Goal: Task Accomplishment & Management: Complete application form

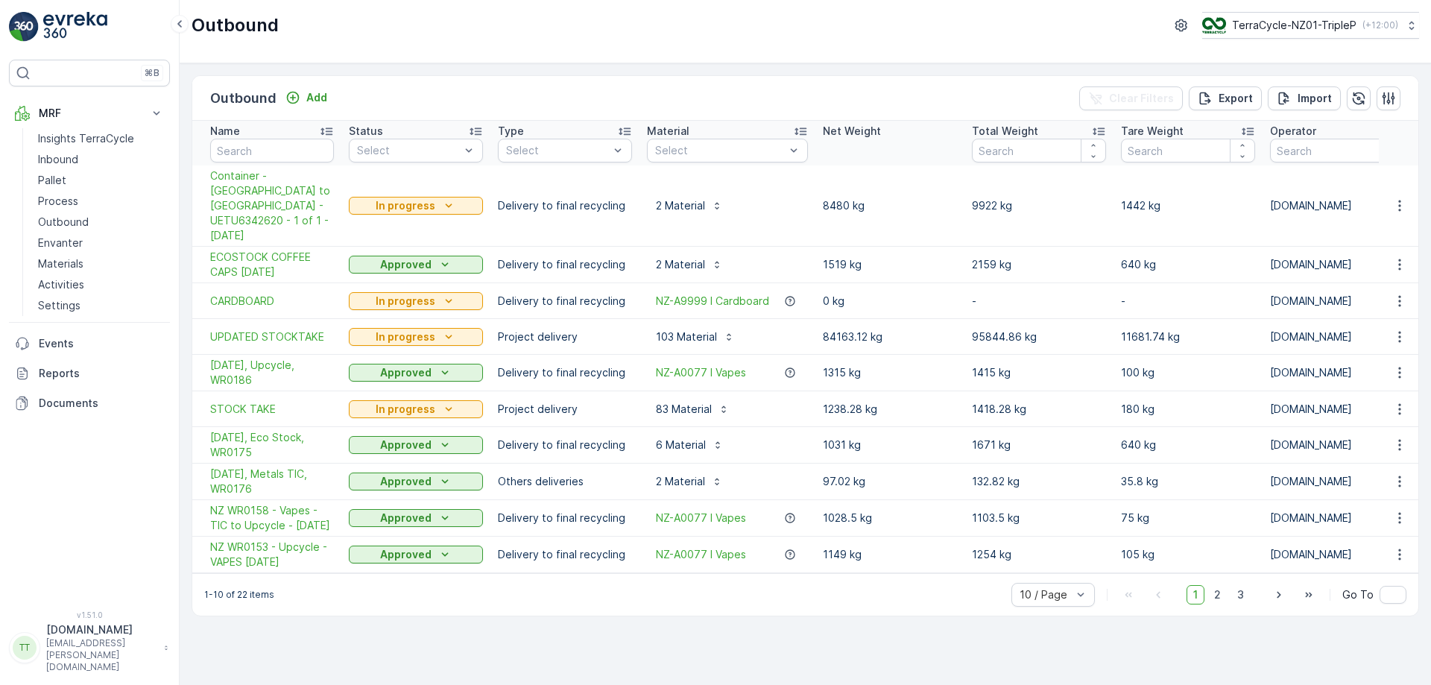
click at [1305, 33] on div "TerraCycle-NZ01-TripleP ( +12:00 )" at bounding box center [1301, 25] width 196 height 16
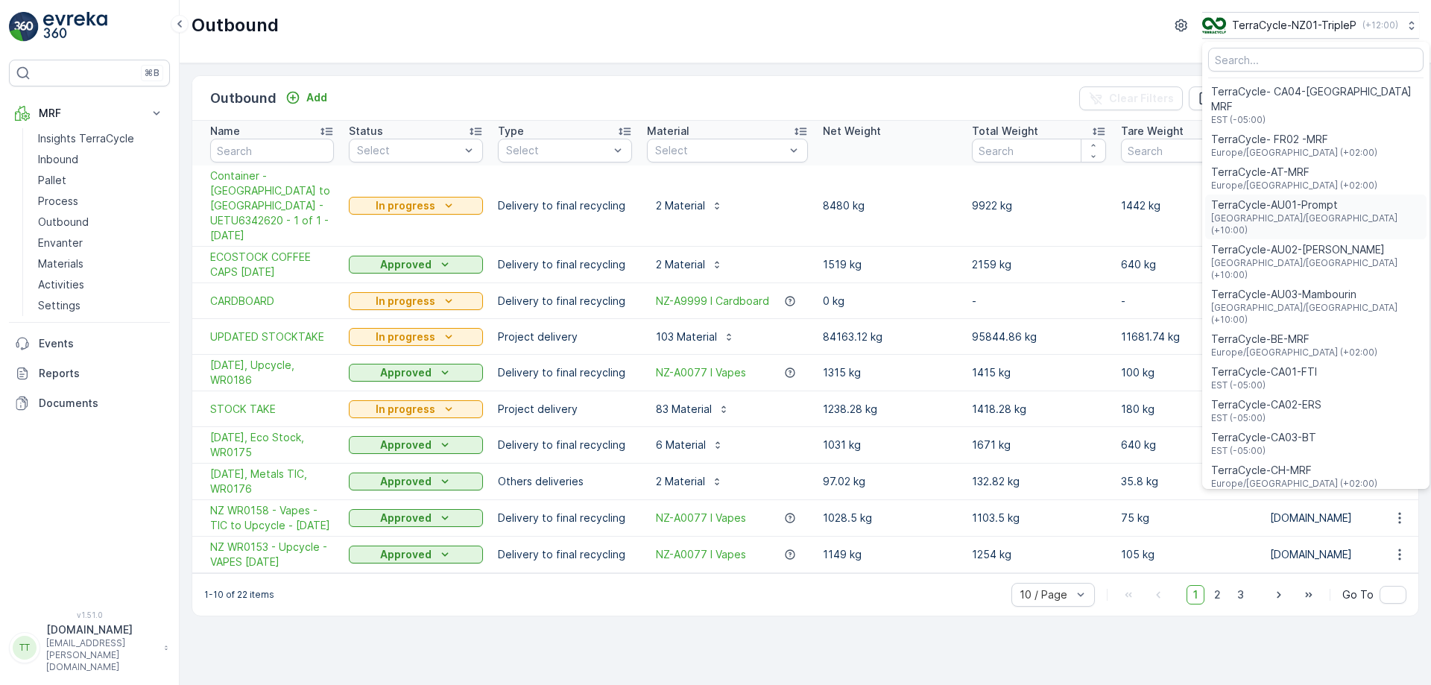
click at [1289, 198] on span "TerraCycle-AU01-Prompt" at bounding box center [1315, 205] width 209 height 15
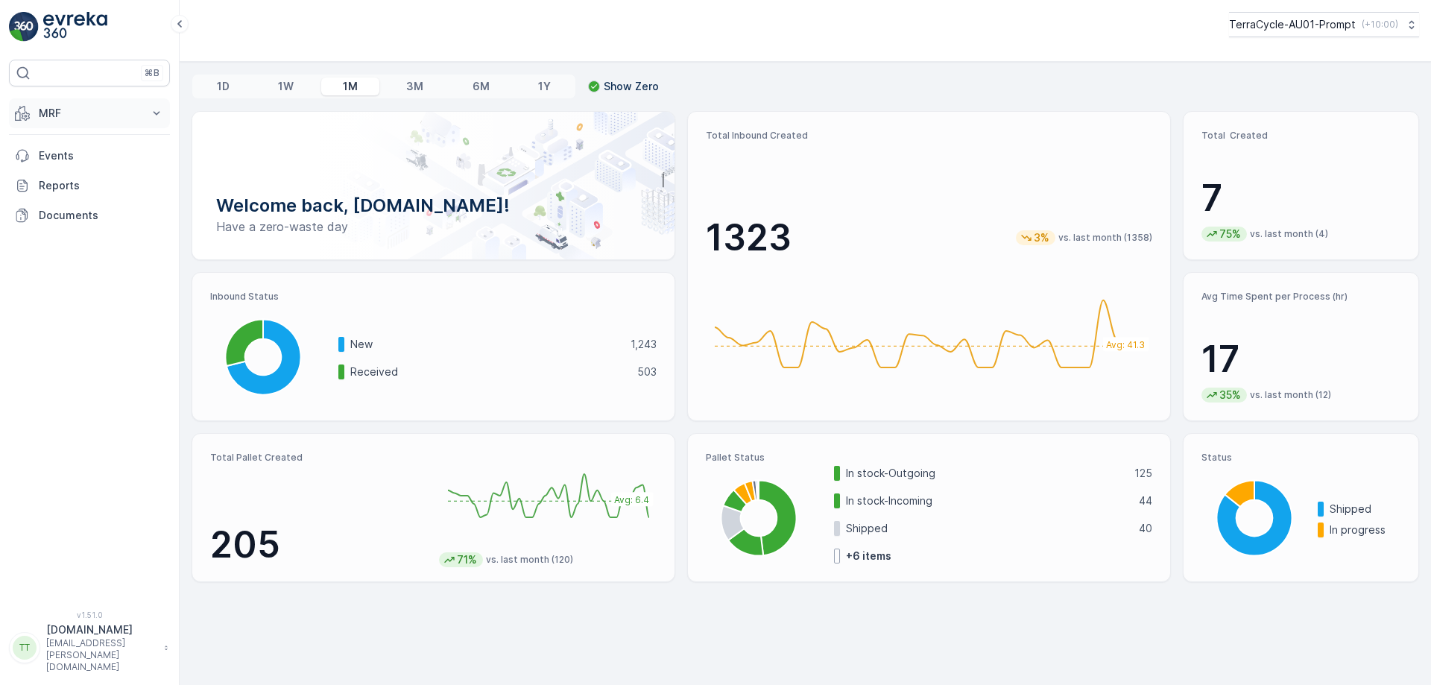
click at [72, 127] on button "MRF" at bounding box center [89, 113] width 161 height 30
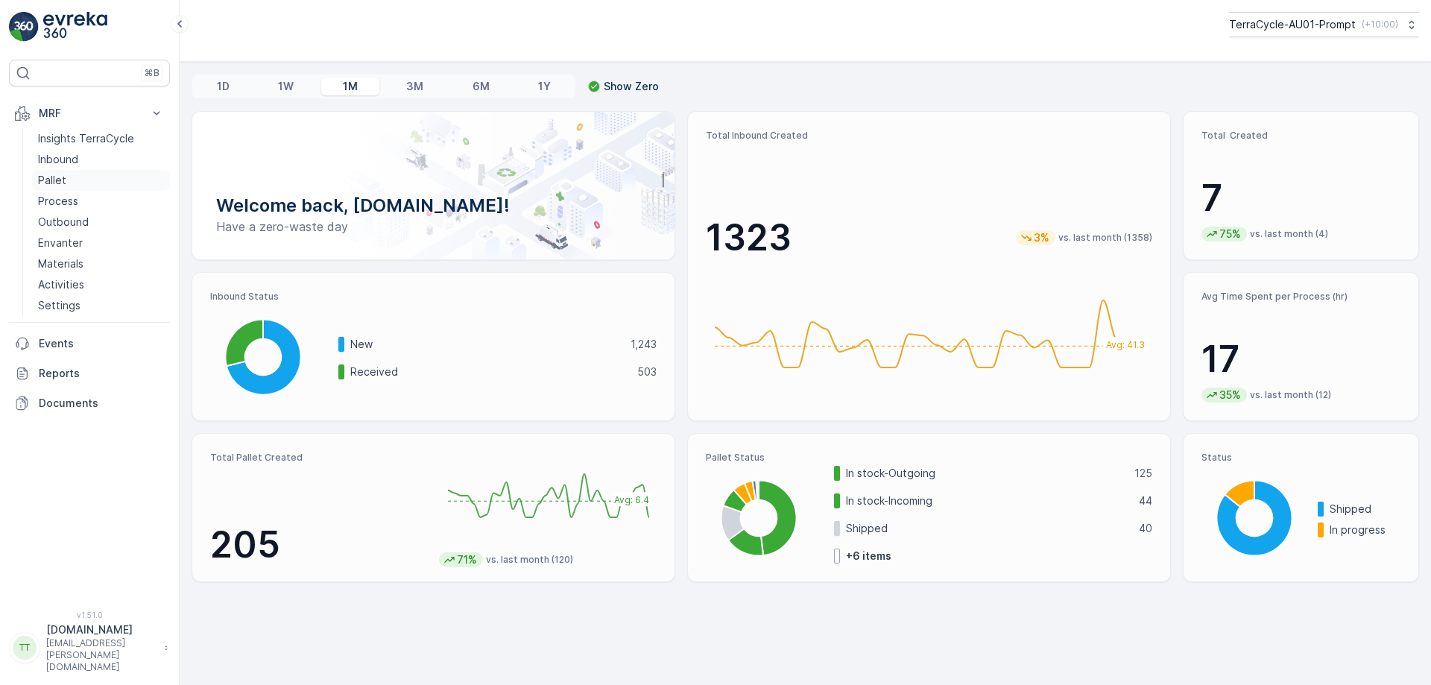
click at [63, 184] on p "Pallet" at bounding box center [52, 180] width 28 height 15
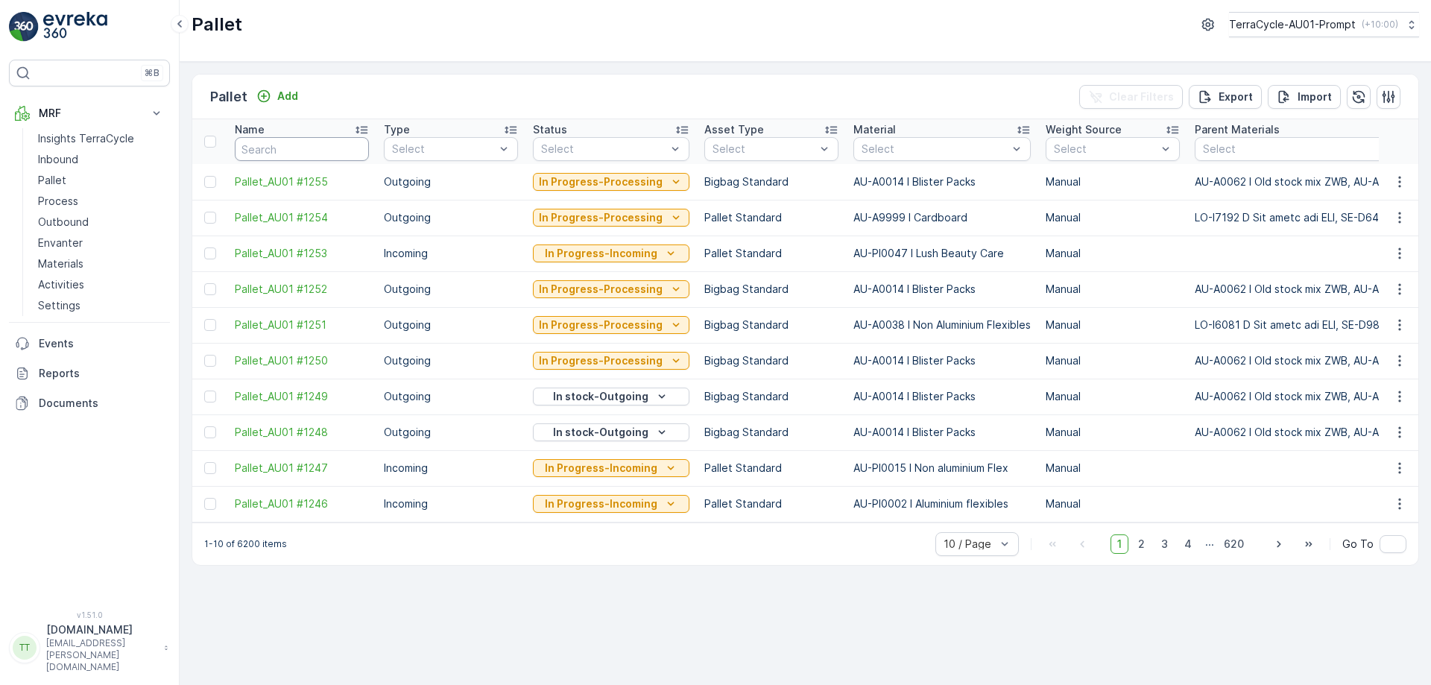
click at [253, 150] on input "text" at bounding box center [302, 149] width 134 height 24
type input "fd"
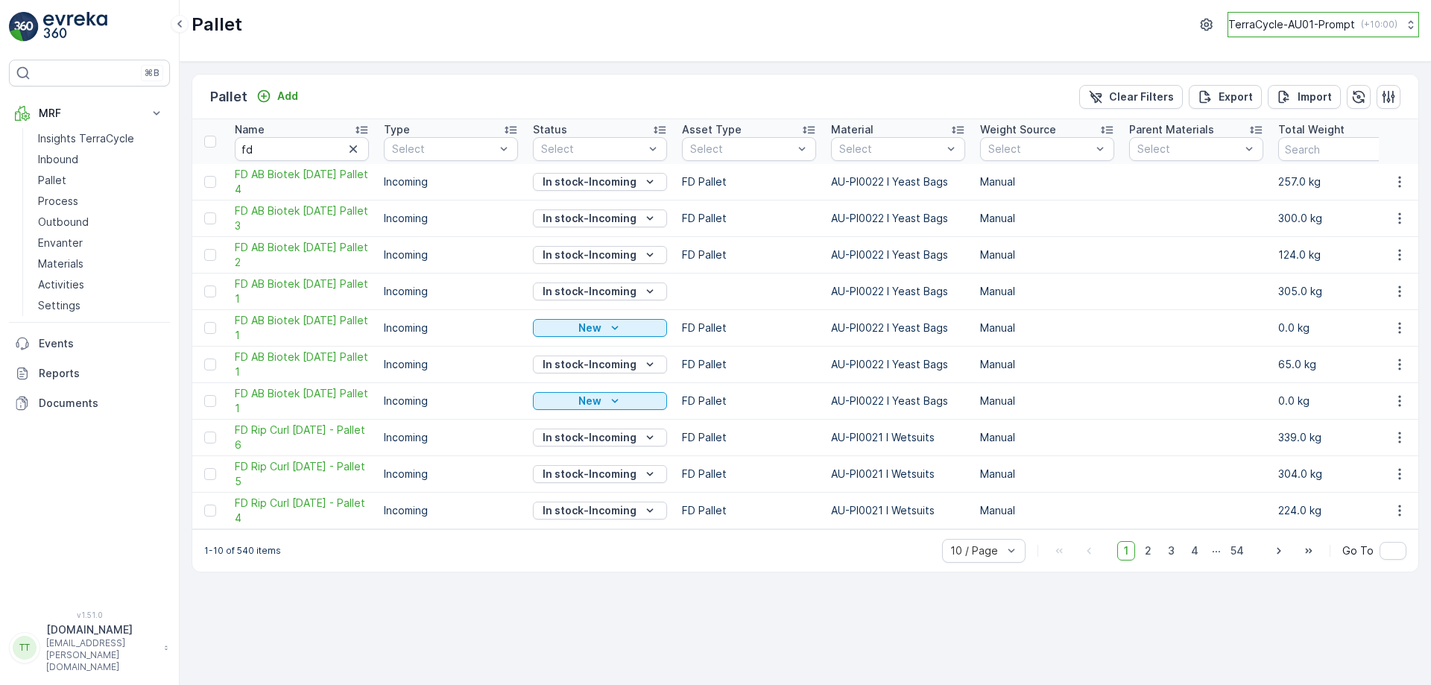
click at [1303, 17] on p "TerraCycle-AU01-Prompt" at bounding box center [1292, 24] width 127 height 15
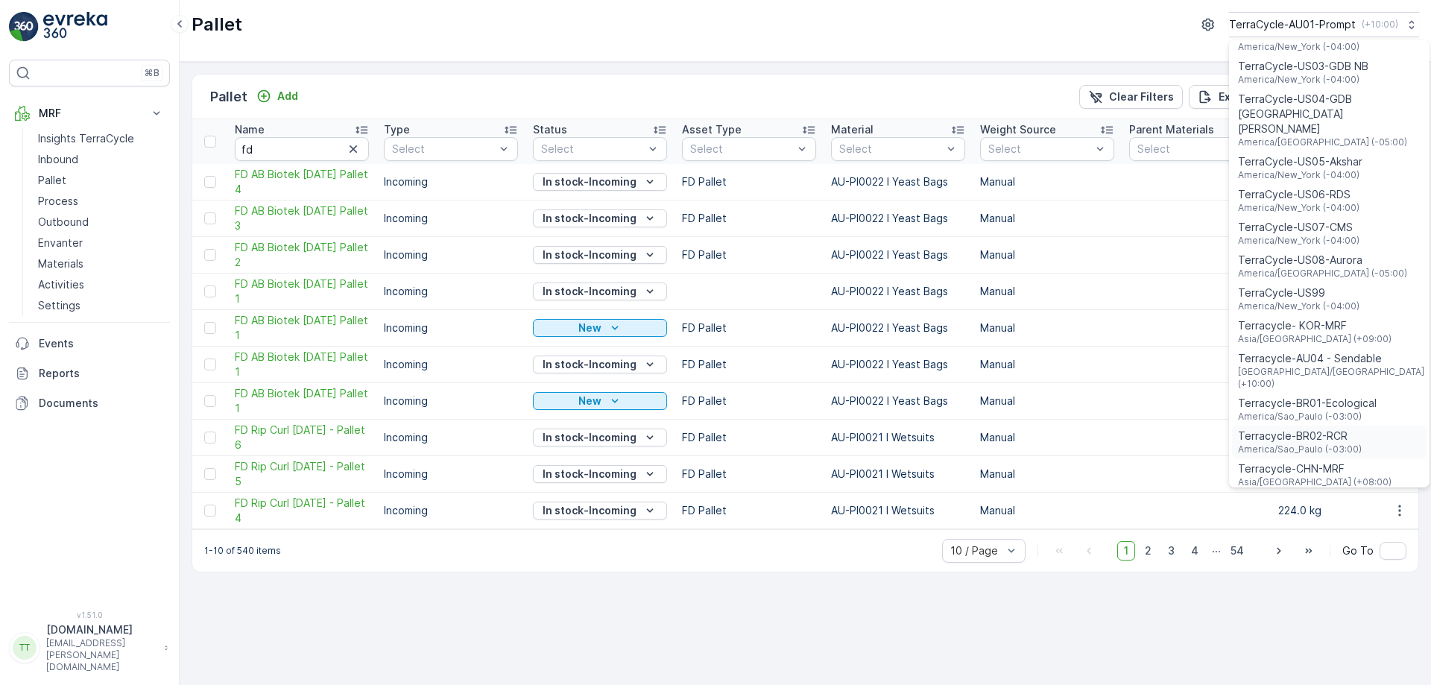
scroll to position [1071, 0]
click at [1329, 365] on span "[GEOGRAPHIC_DATA]/[GEOGRAPHIC_DATA] (+10:00)" at bounding box center [1332, 377] width 189 height 24
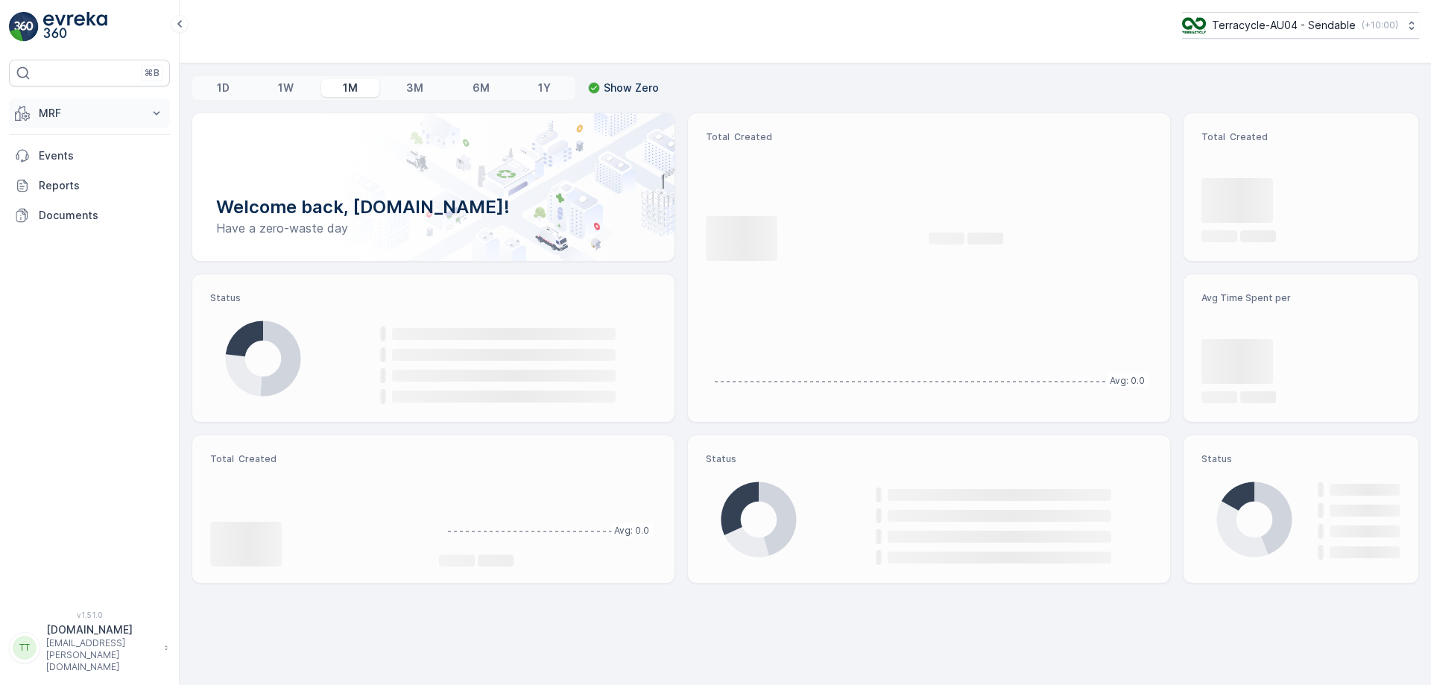
click at [98, 107] on p "MRF" at bounding box center [89, 113] width 101 height 15
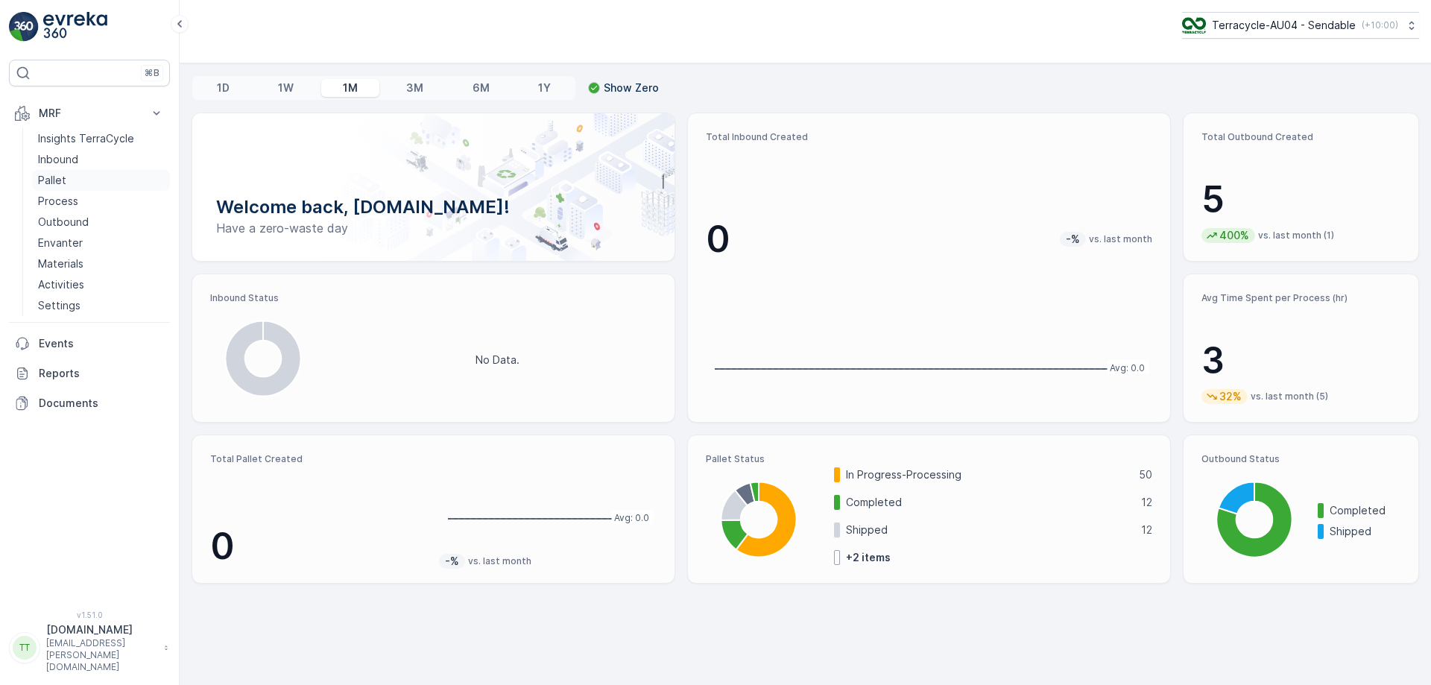
click at [77, 179] on link "Pallet" at bounding box center [101, 180] width 138 height 21
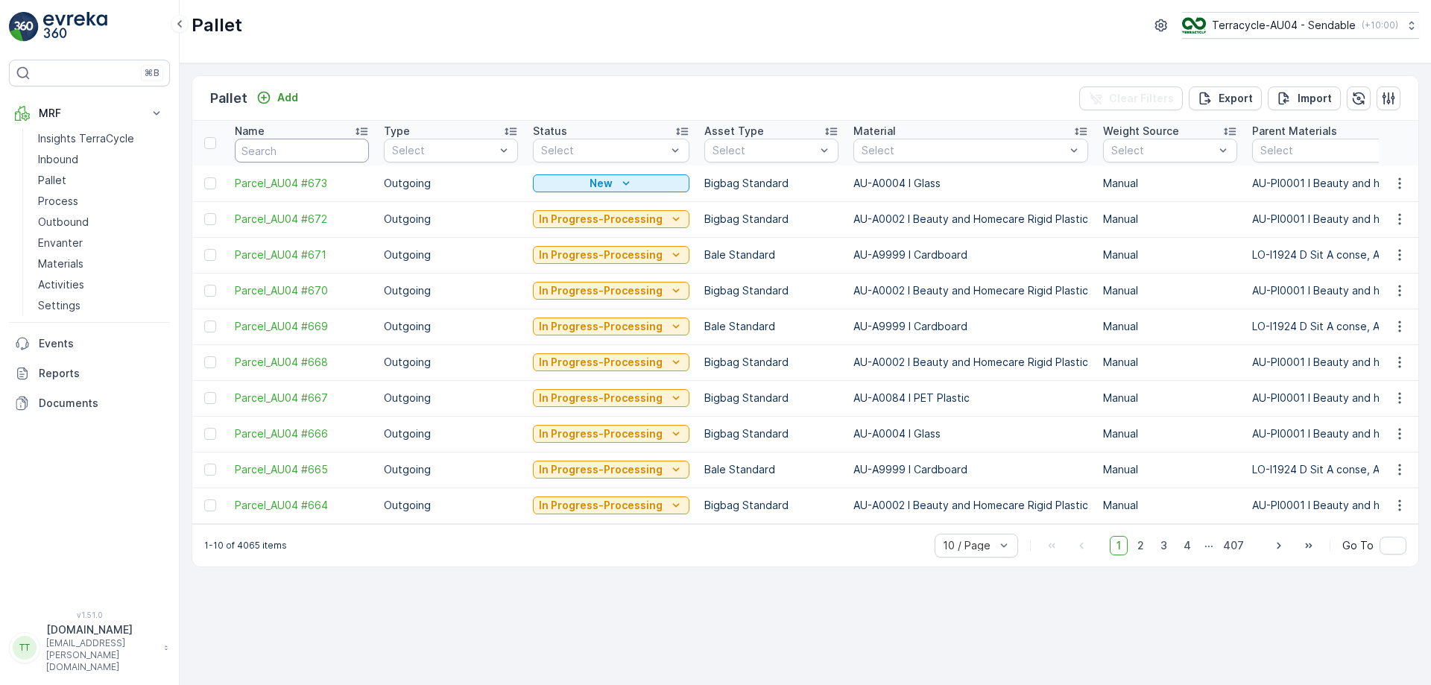
click at [283, 148] on input "text" at bounding box center [302, 151] width 134 height 24
type input "fd"
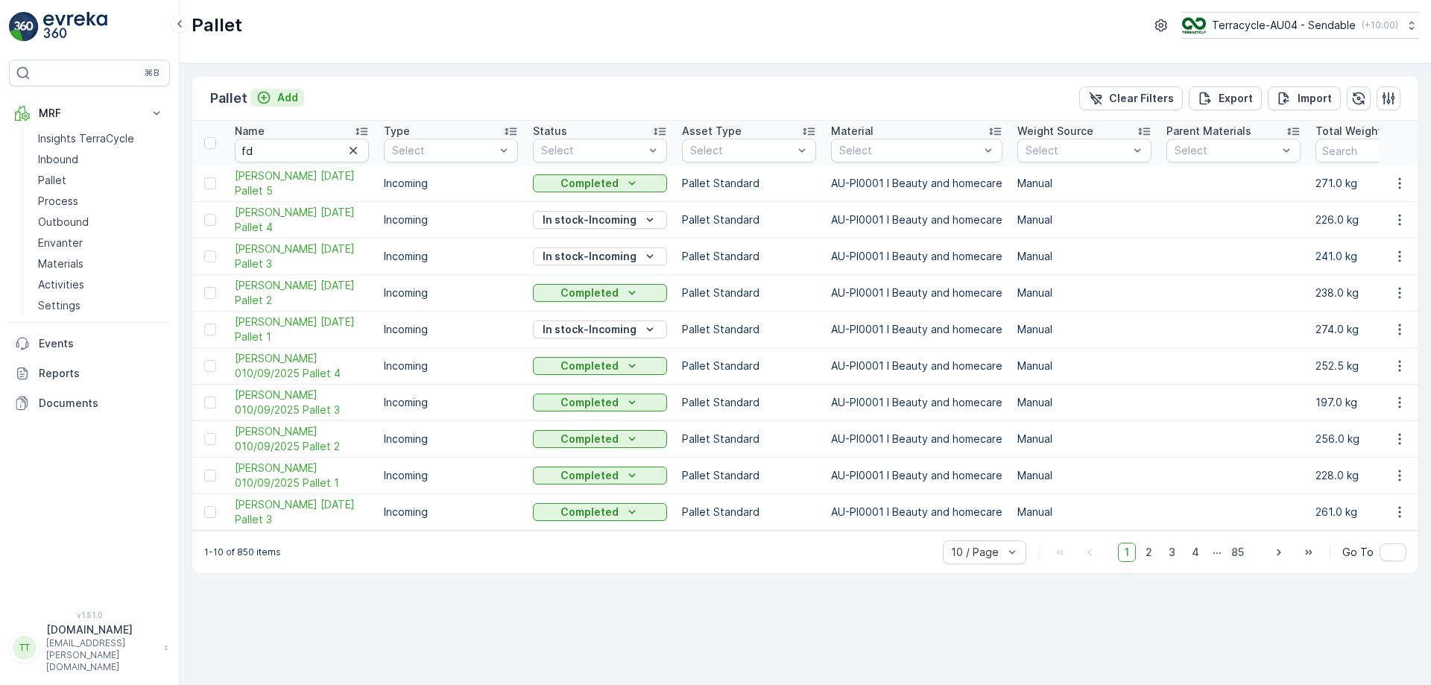
click at [268, 95] on icon "Add" at bounding box center [263, 97] width 15 height 15
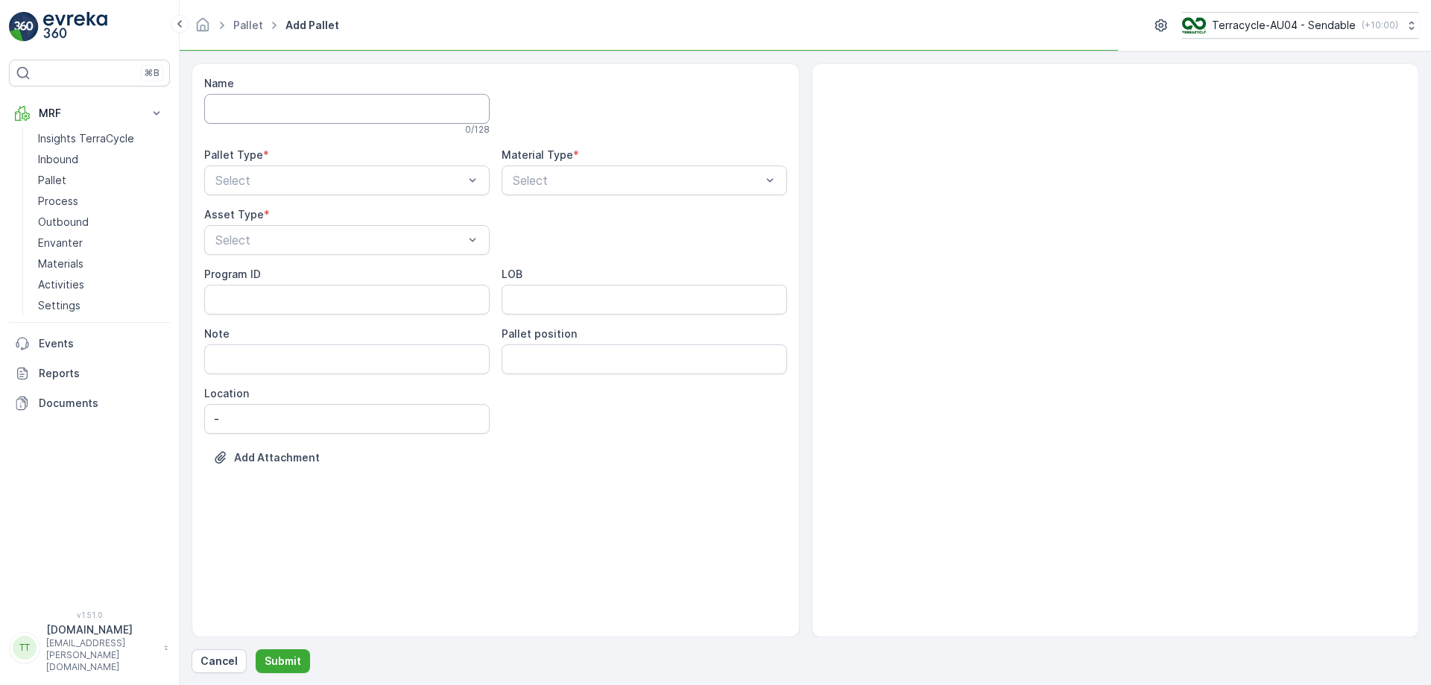
click at [315, 121] on input "Name" at bounding box center [347, 109] width 286 height 30
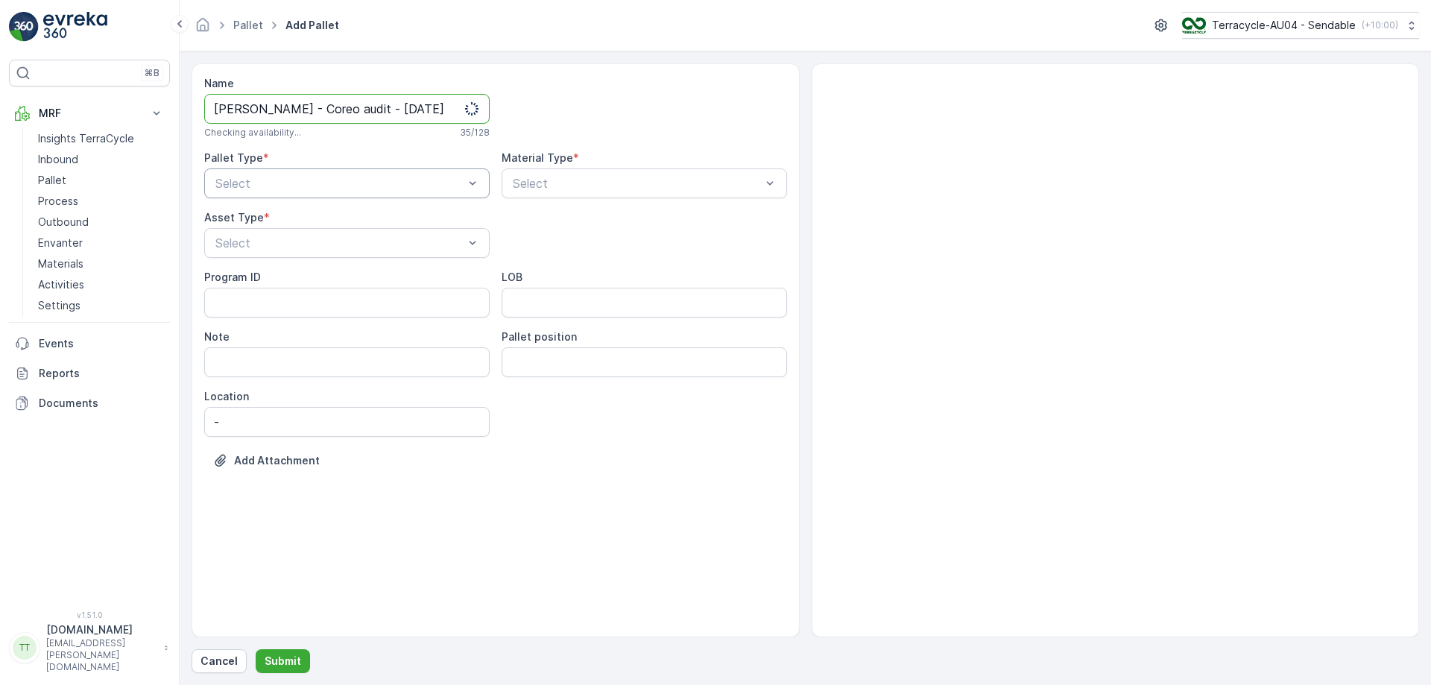
type input "FD Mecca - Coreo audit - 17.09.2025"
click at [339, 224] on div "Incoming" at bounding box center [347, 219] width 268 height 13
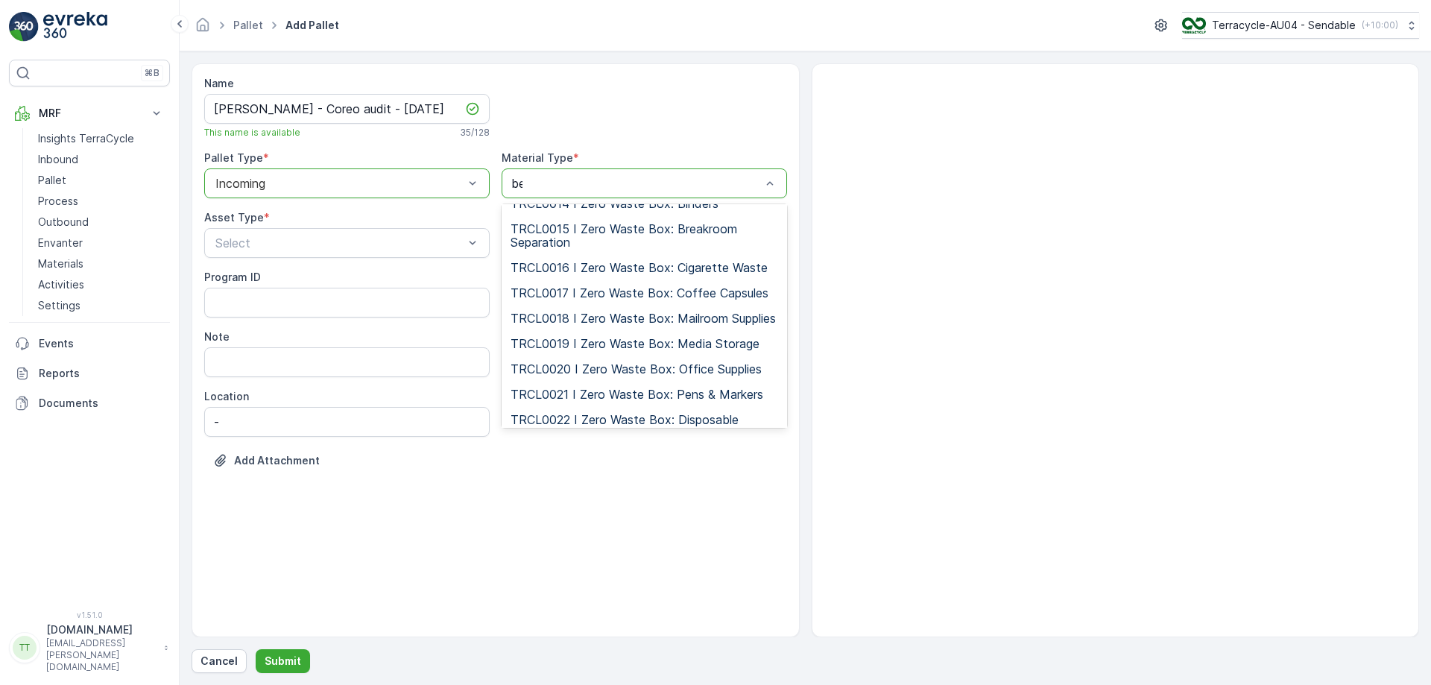
scroll to position [6, 0]
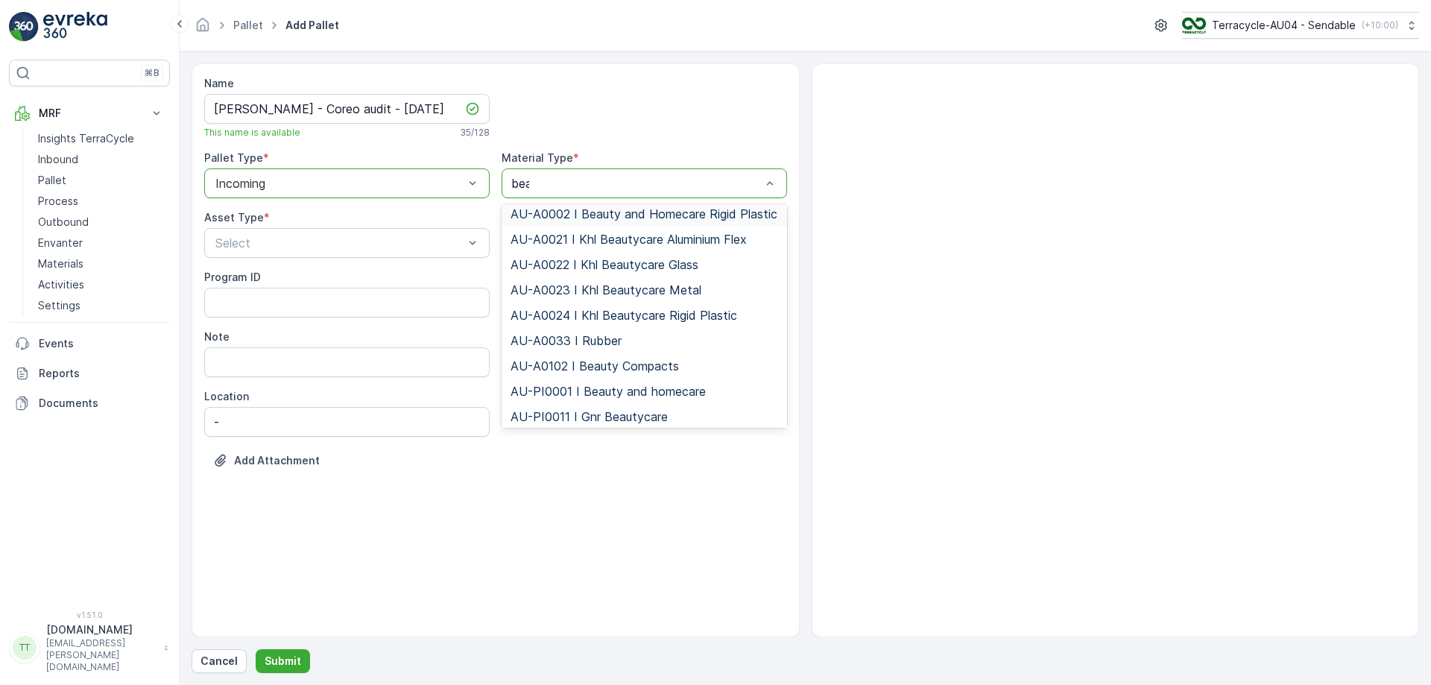
type input "beau"
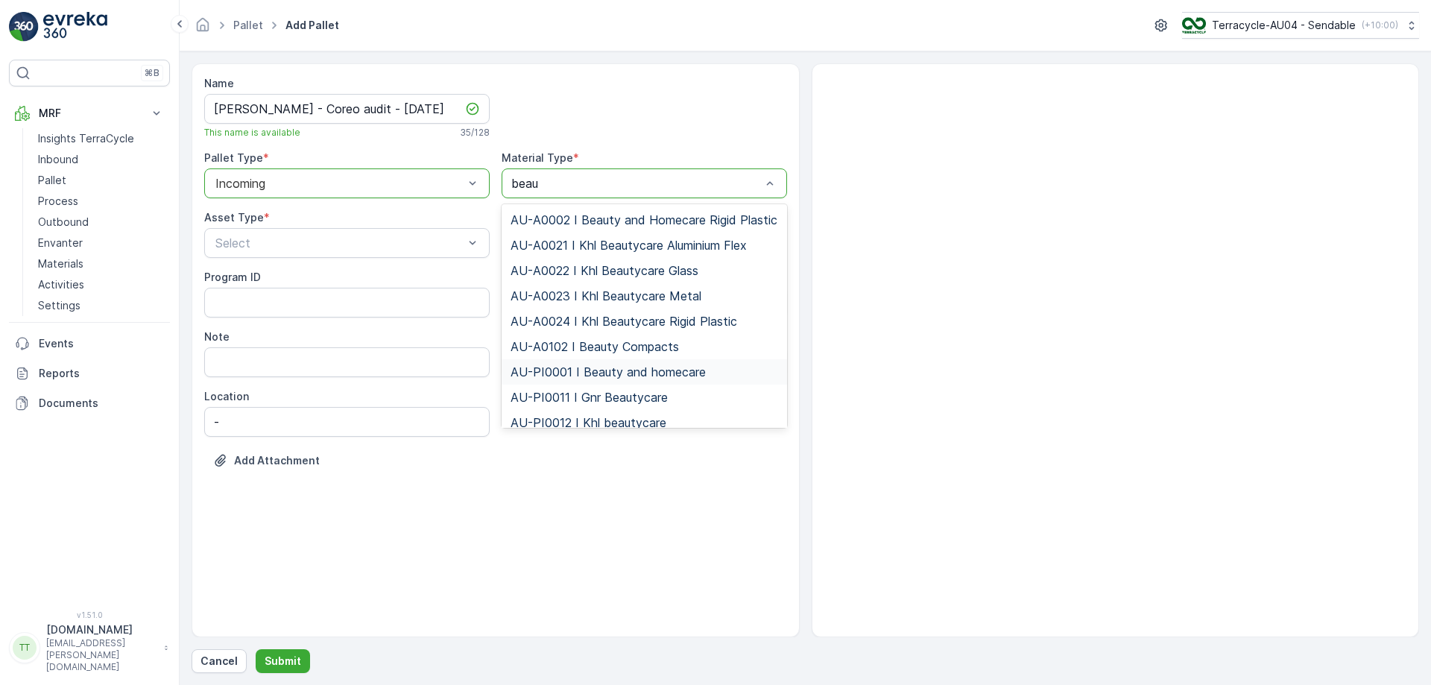
click at [591, 379] on span "AU-PI0001 I Beauty and homecare" at bounding box center [608, 371] width 195 height 13
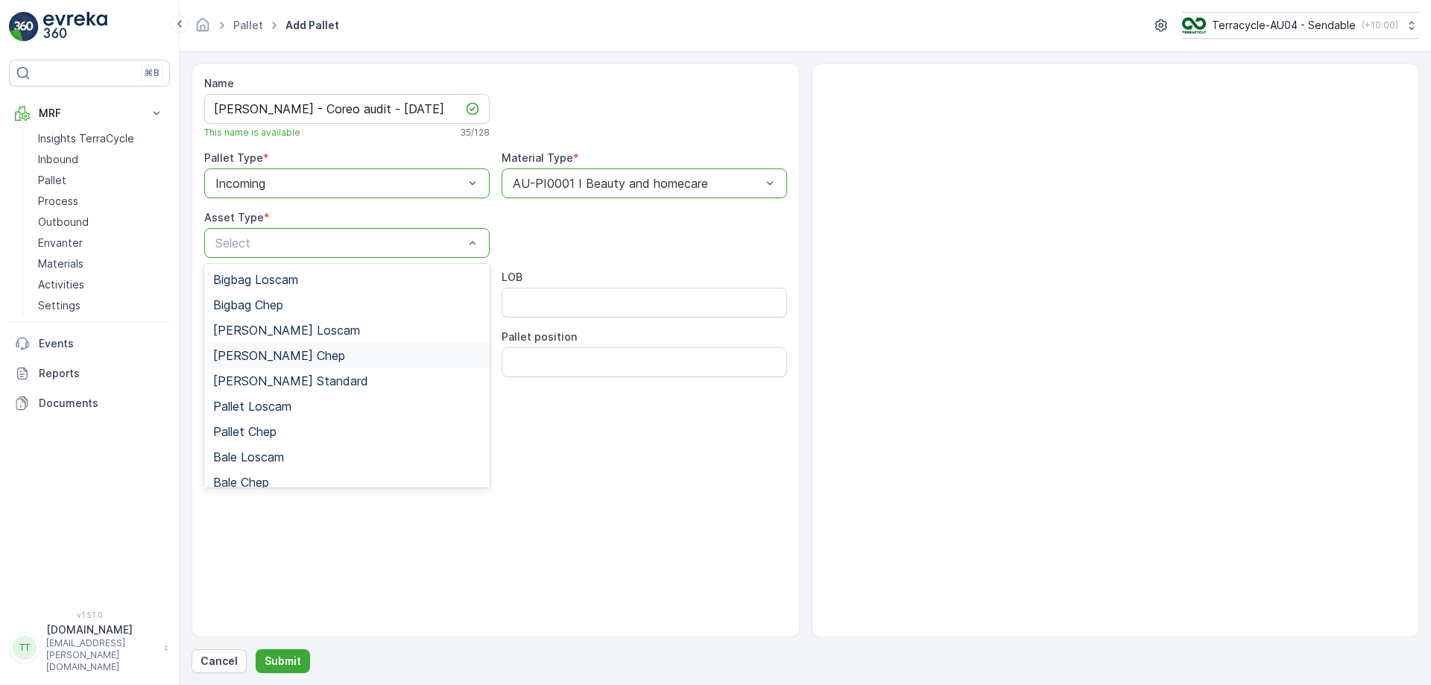
scroll to position [137, 0]
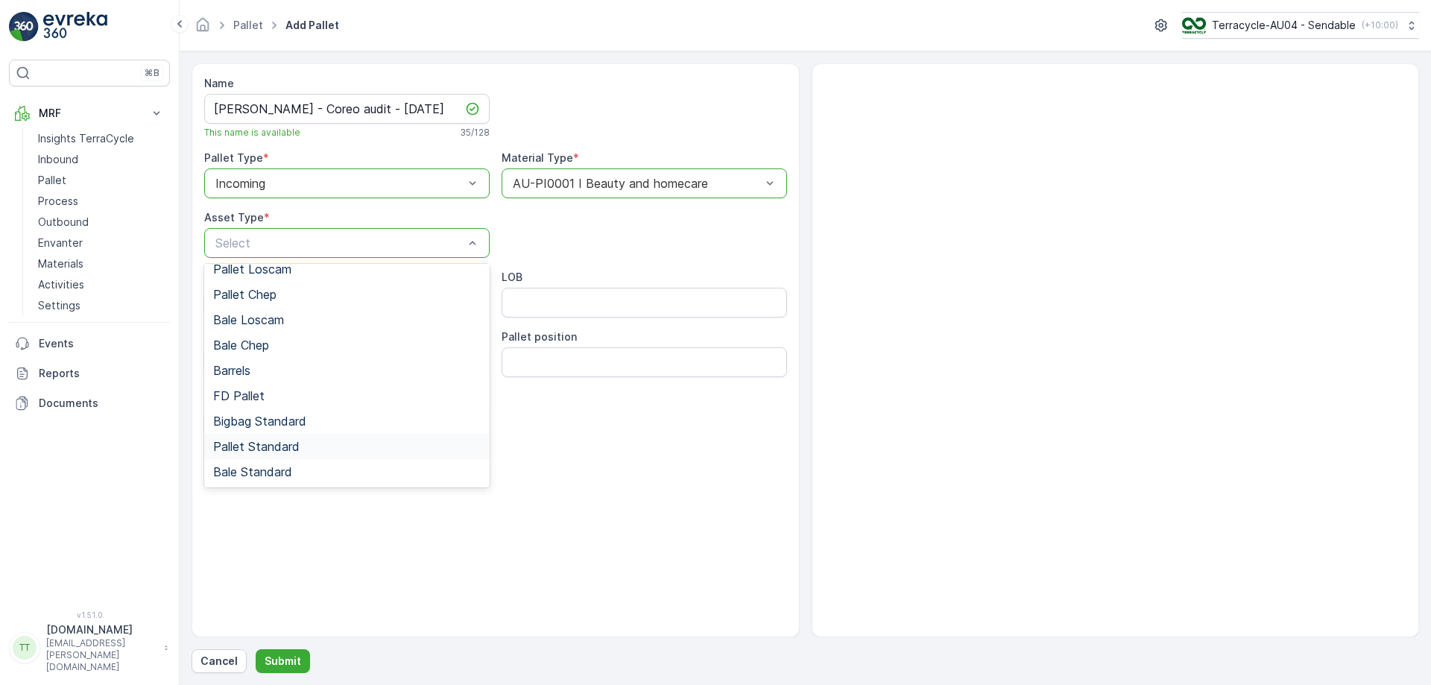
click at [300, 454] on div "Pallet Standard" at bounding box center [347, 446] width 286 height 25
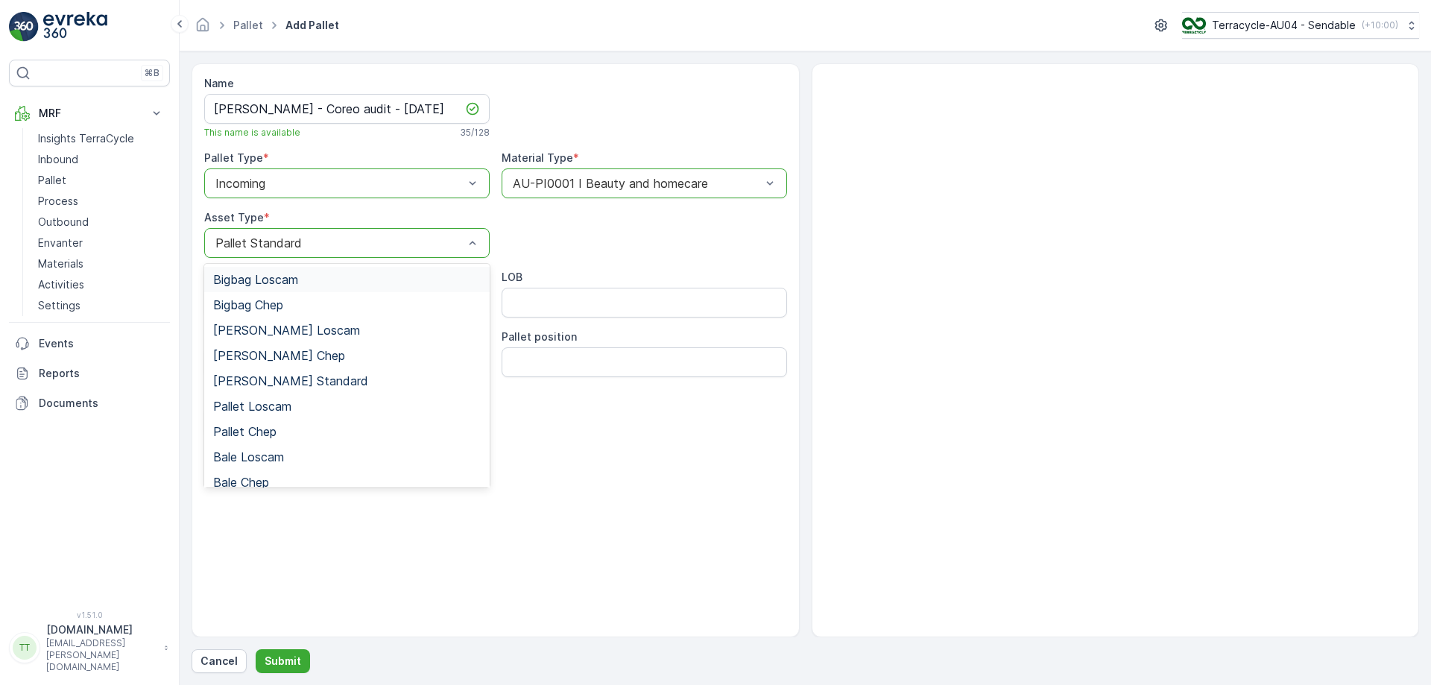
click at [317, 230] on div "Pallet Standard" at bounding box center [347, 243] width 286 height 30
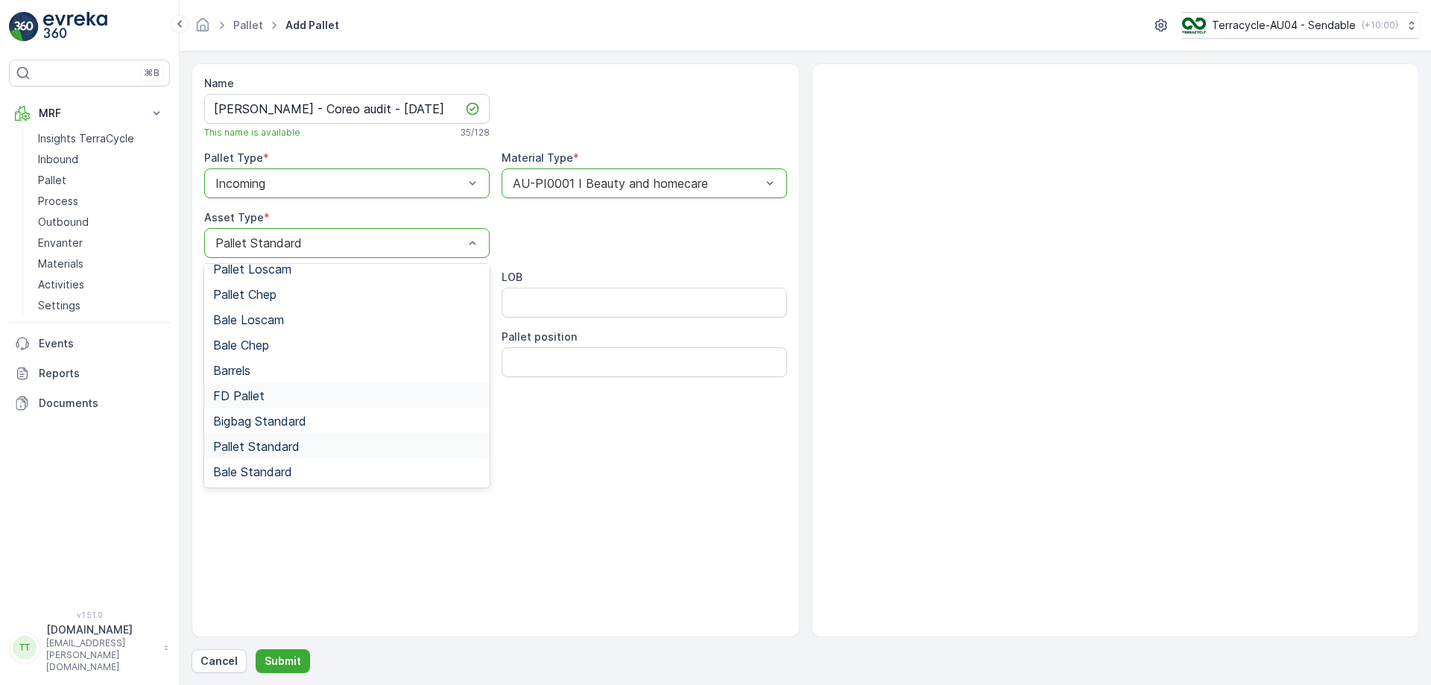
drag, startPoint x: 301, startPoint y: 381, endPoint x: 296, endPoint y: 394, distance: 13.7
click at [296, 394] on div "Bigbag Loscam Bigbag Chep Gaylord Loscam Gaylord Chep Gaylord Standard Pallet L…" at bounding box center [347, 376] width 286 height 224
click at [296, 394] on div "FD Pallet" at bounding box center [347, 395] width 268 height 13
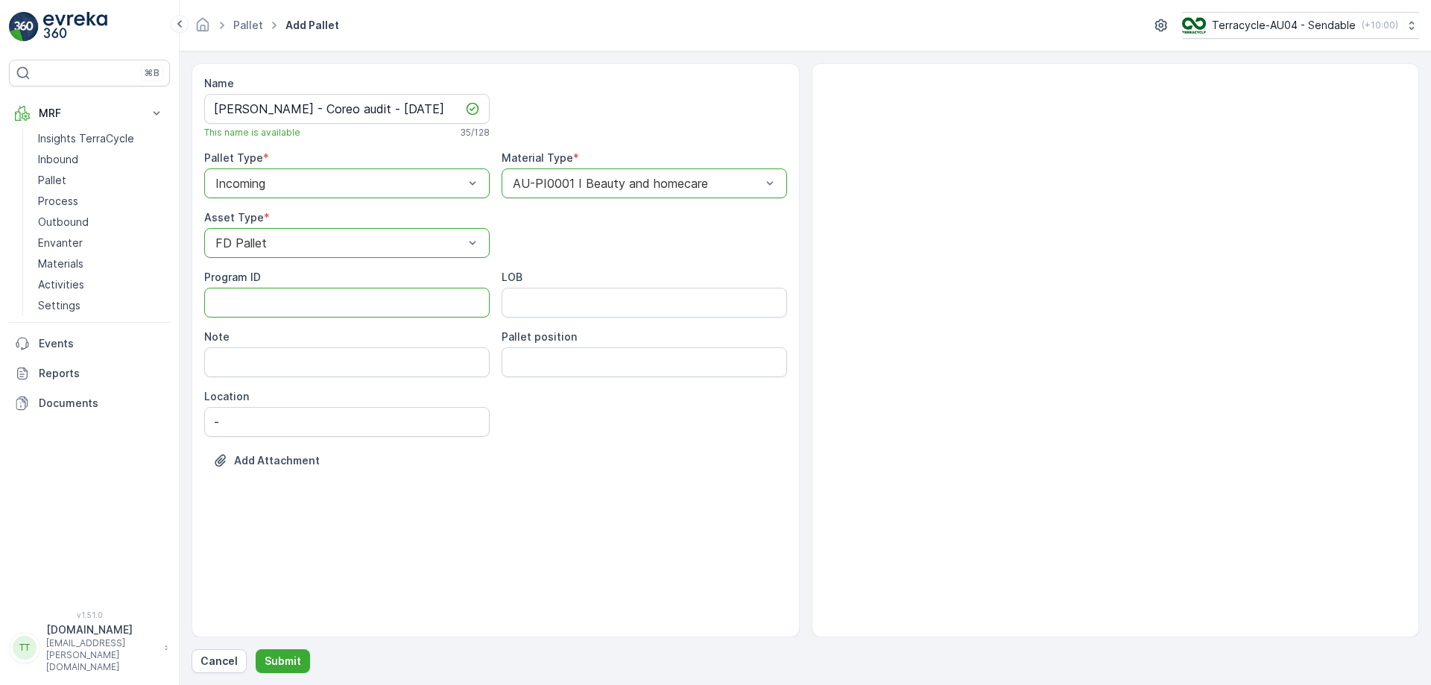
click at [298, 307] on ID "Program ID" at bounding box center [347, 303] width 286 height 30
type ID "1252"
click at [623, 303] on input "LOB" at bounding box center [645, 303] width 286 height 30
type input "FD"
click at [532, 453] on div "Add Attachment" at bounding box center [495, 470] width 583 height 42
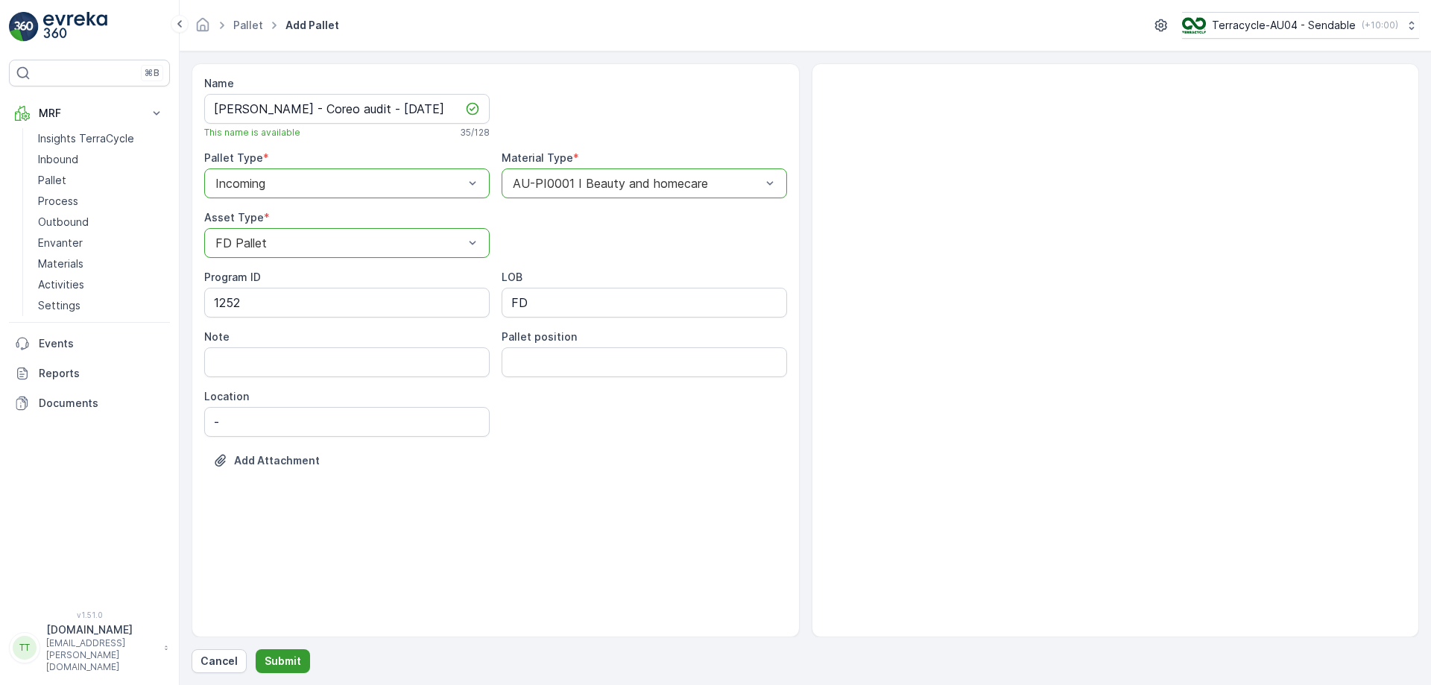
click at [289, 664] on p "Submit" at bounding box center [283, 661] width 37 height 15
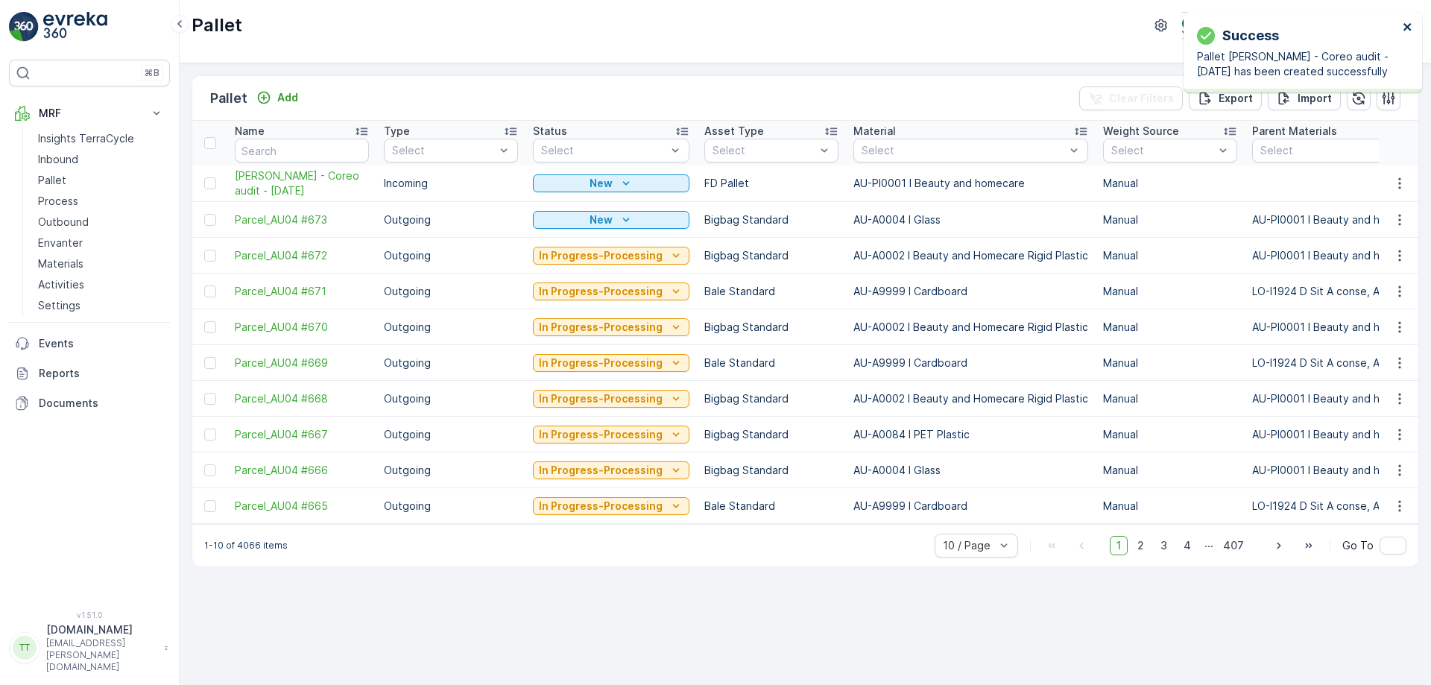
click at [1407, 27] on icon "close" at bounding box center [1407, 26] width 7 height 7
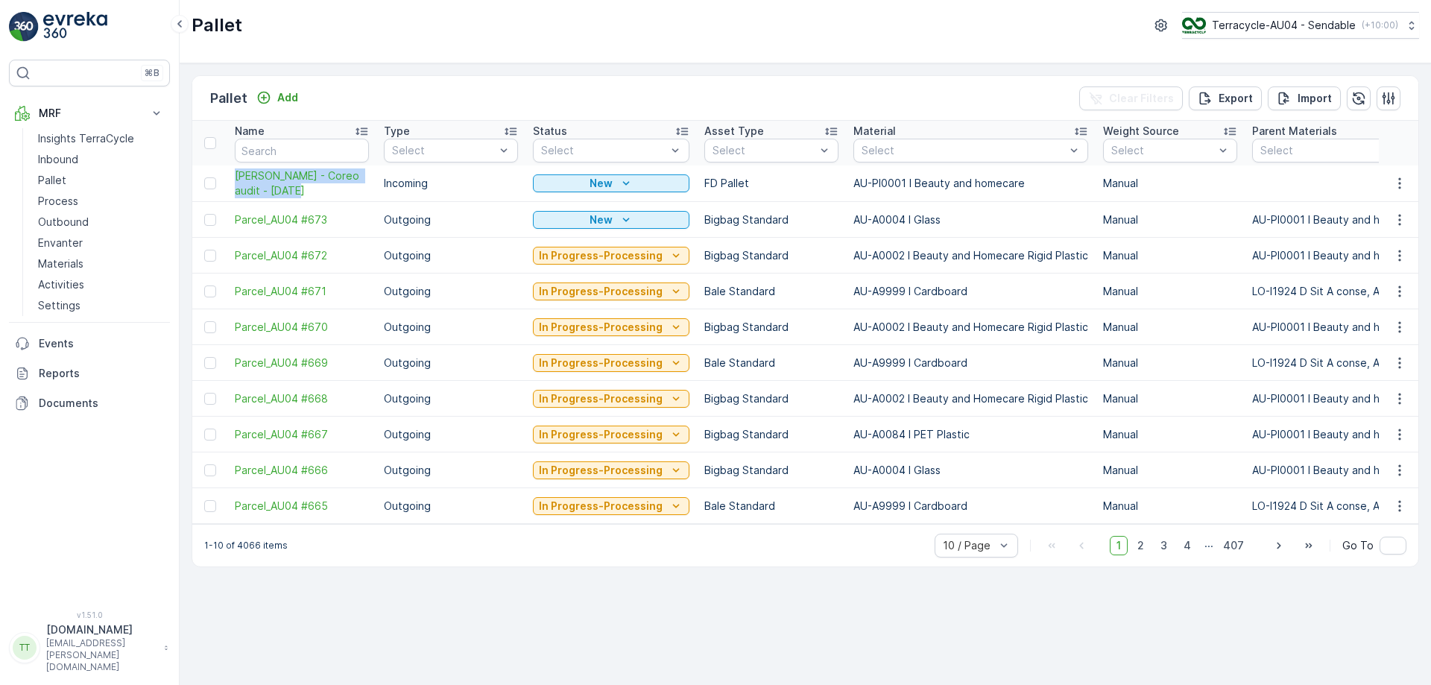
drag, startPoint x: 230, startPoint y: 171, endPoint x: 312, endPoint y: 200, distance: 87.5
click at [309, 192] on td "FD Mecca - Coreo audit - 17.09.2025" at bounding box center [301, 184] width 149 height 37
copy span "FD Mecca - Coreo audit - 17.09.2025"
